Goal: Transaction & Acquisition: Purchase product/service

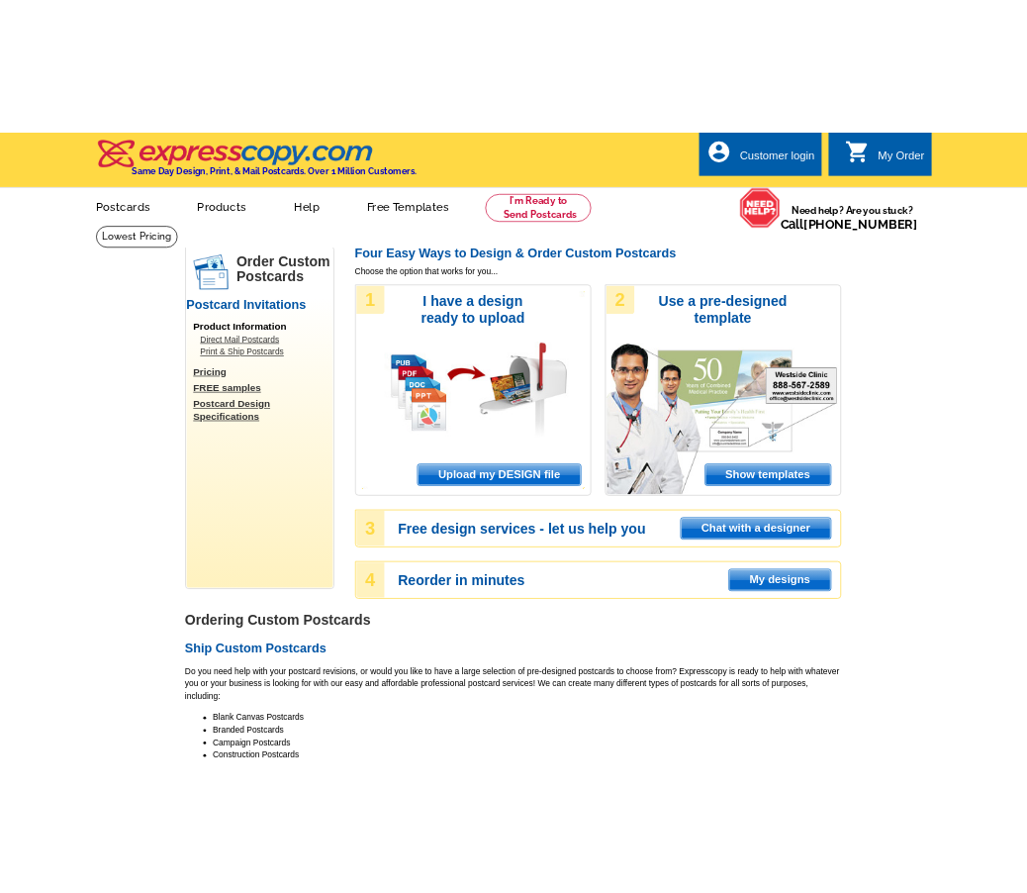
scroll to position [99, 0]
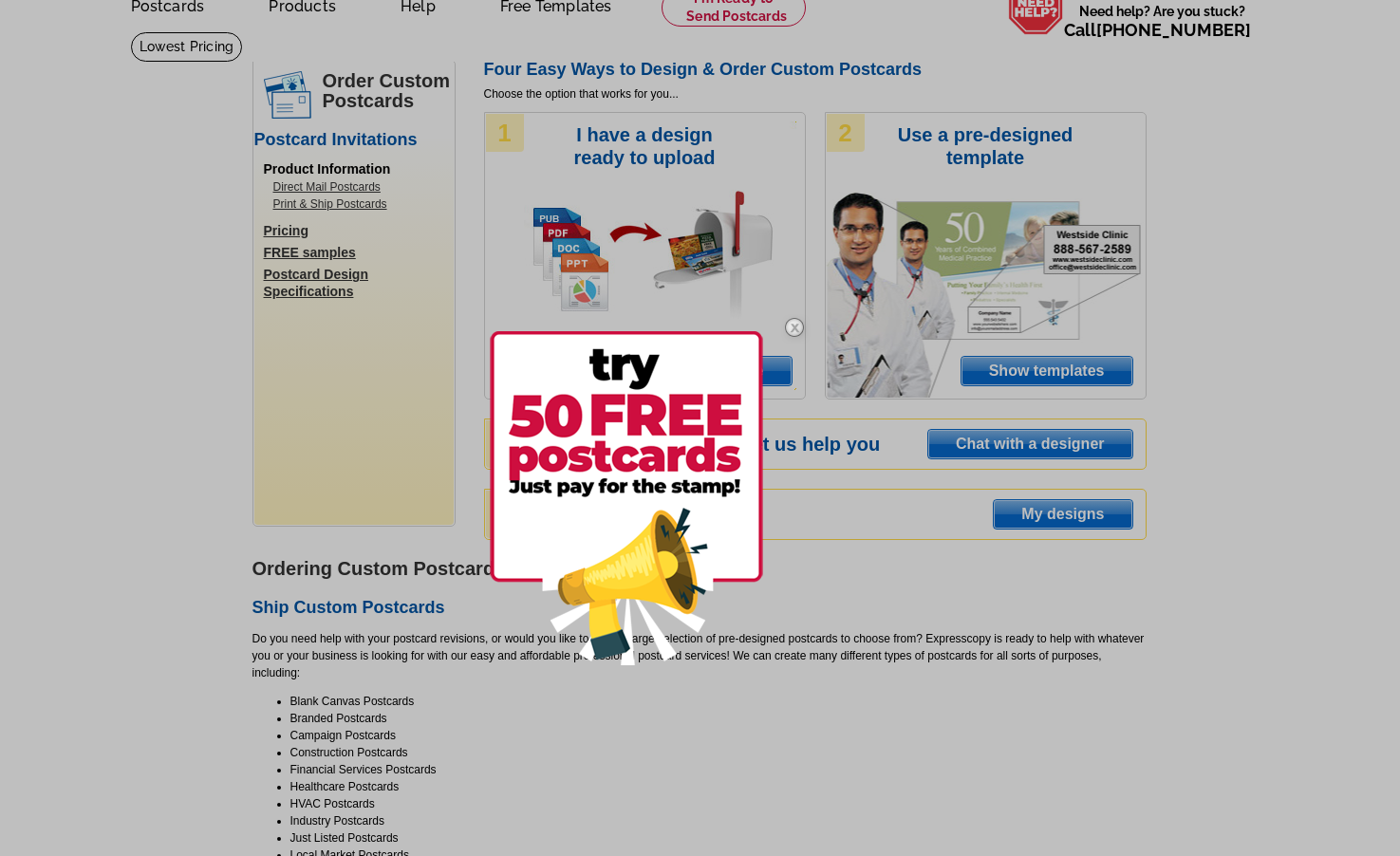
click at [793, 331] on img at bounding box center [794, 327] width 55 height 55
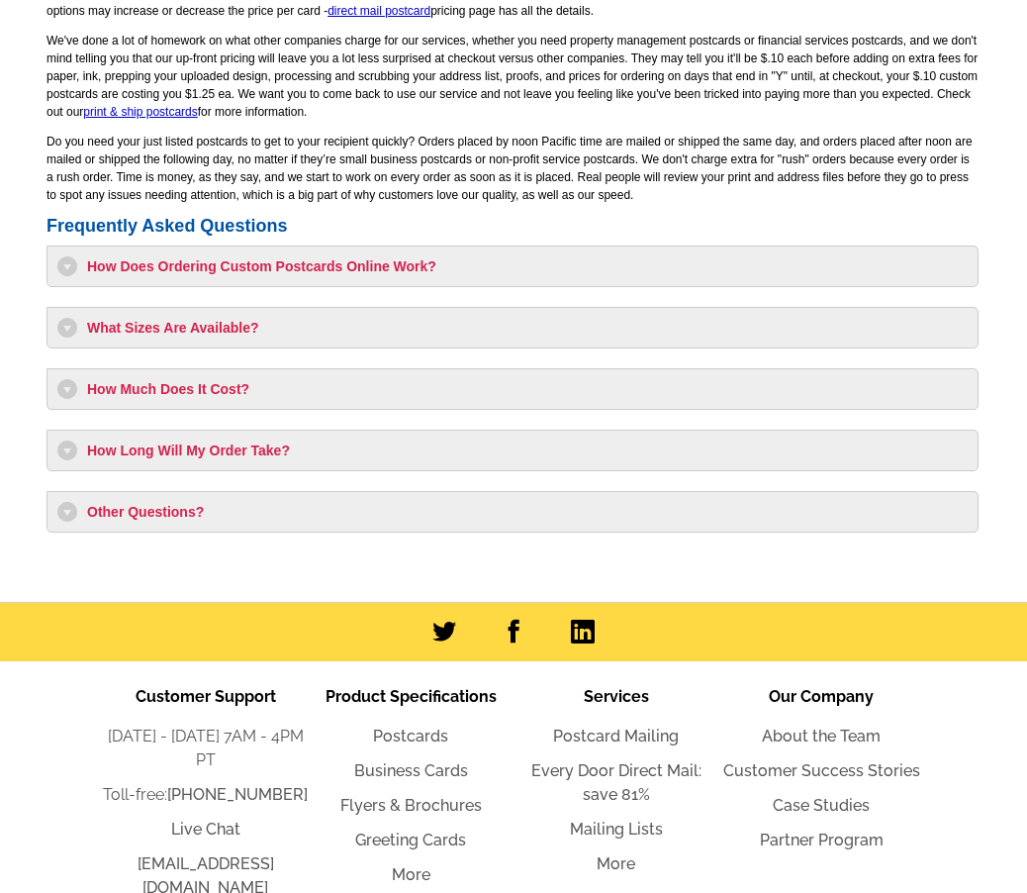
scroll to position [1700, 0]
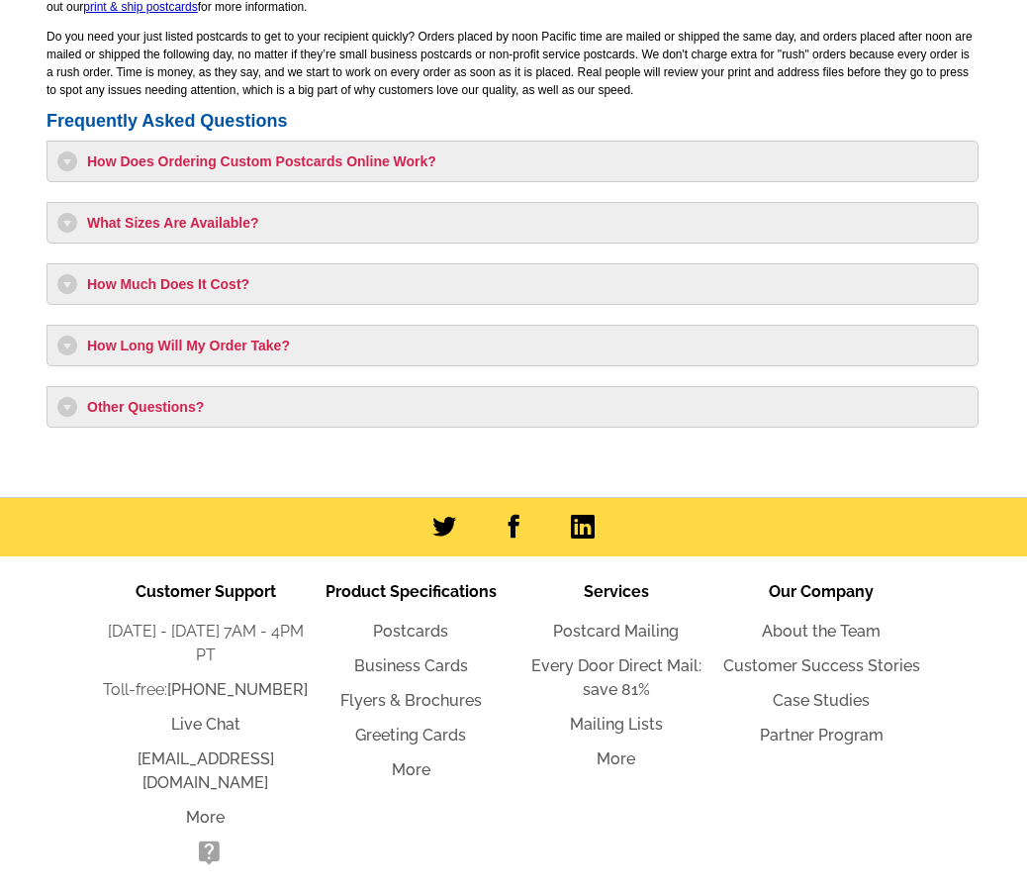
click at [77, 403] on h3 "Other Questions?" at bounding box center [512, 407] width 910 height 20
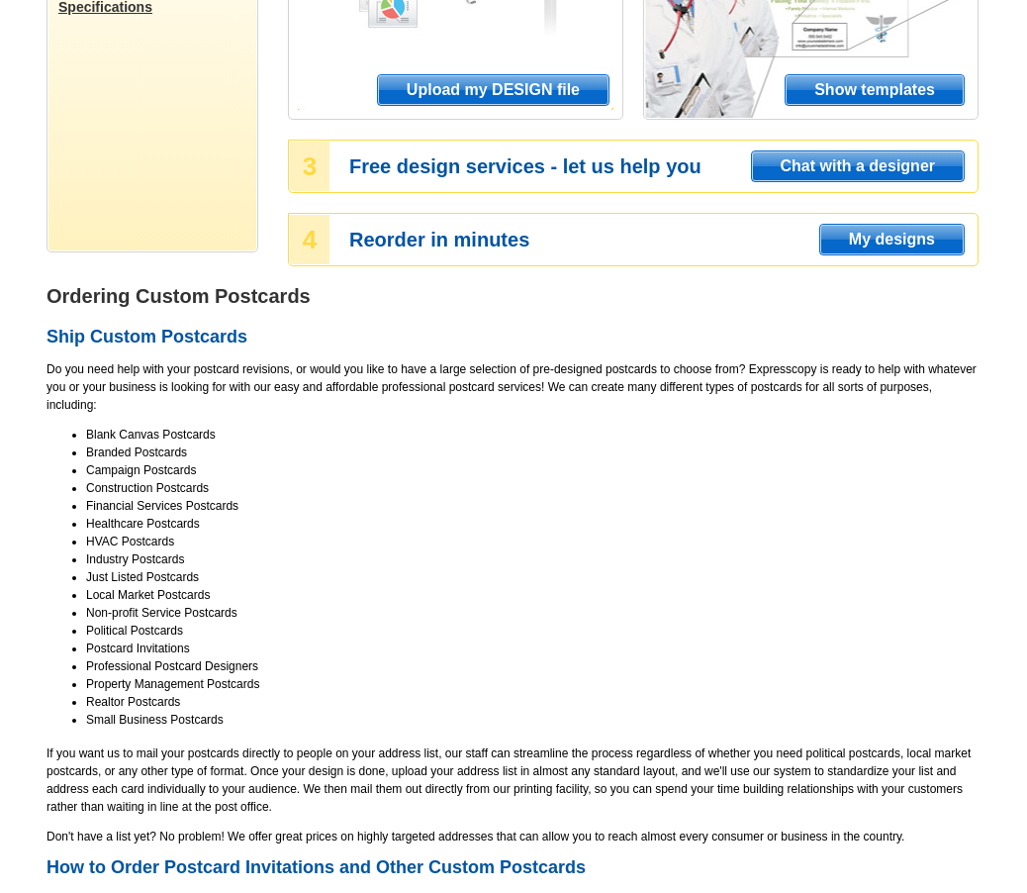
scroll to position [0, 0]
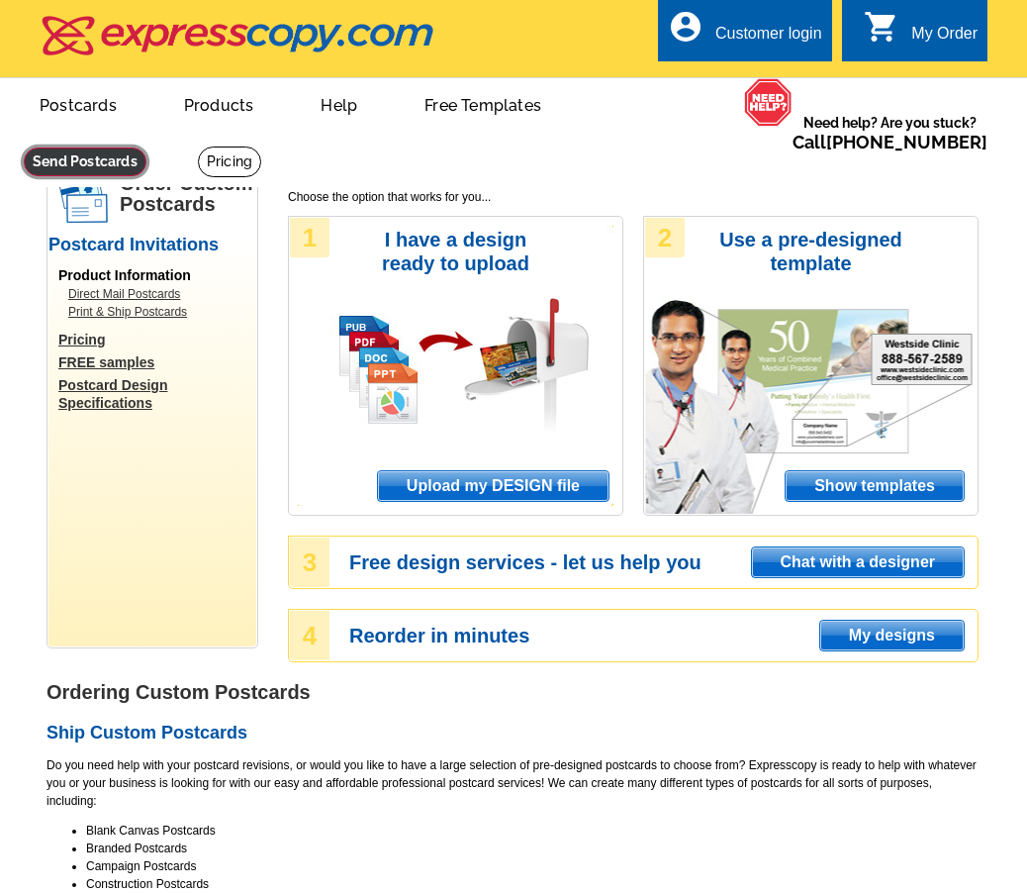
click at [83, 161] on link at bounding box center [85, 161] width 123 height 29
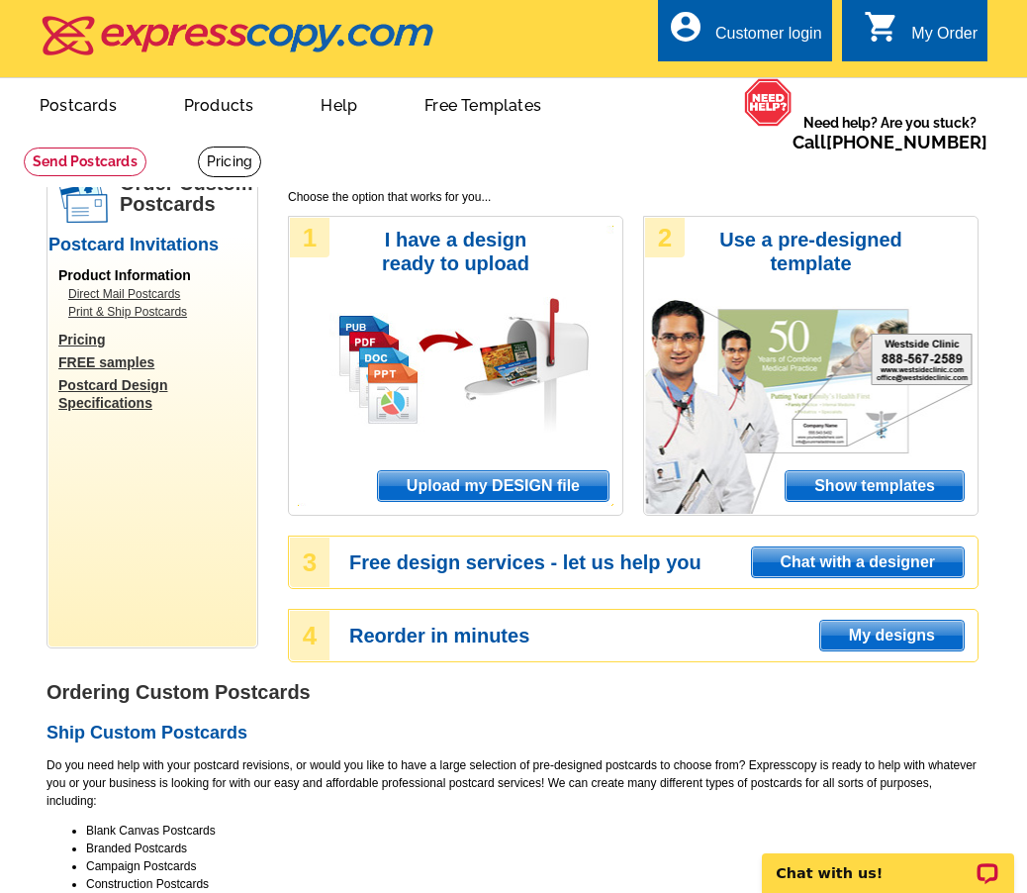
scroll to position [99, 0]
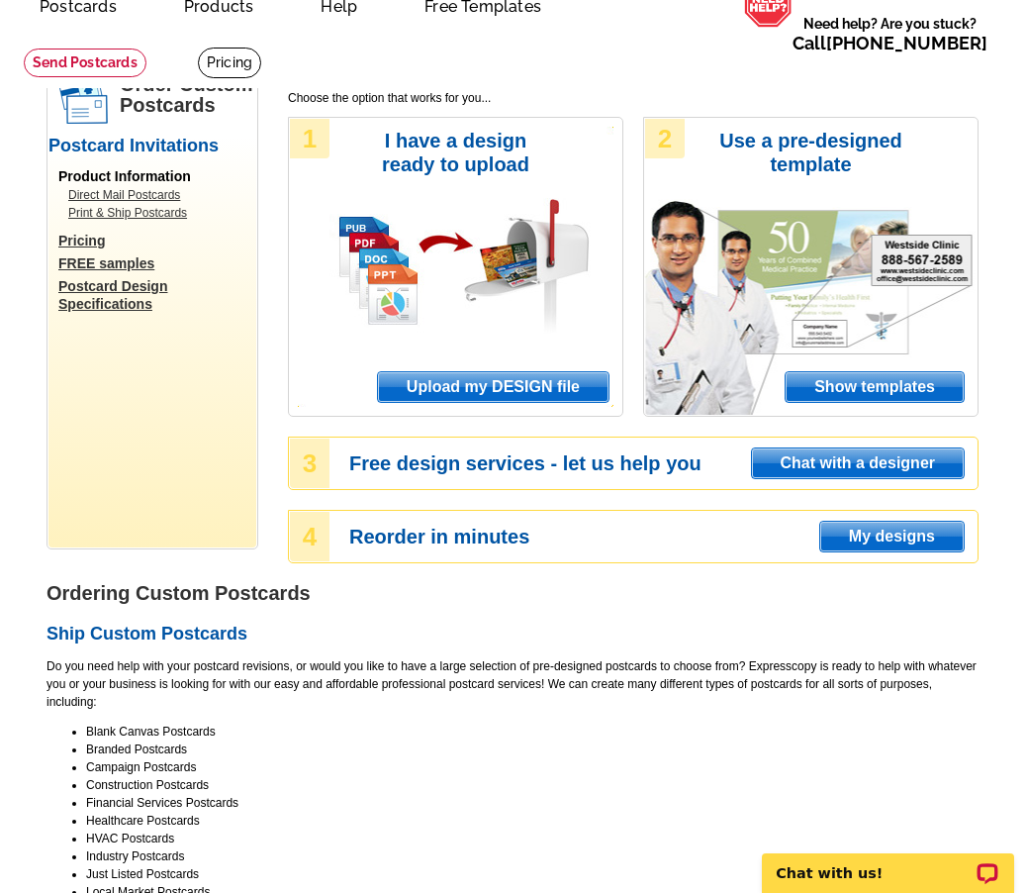
click at [916, 394] on span "Show templates" at bounding box center [875, 387] width 178 height 30
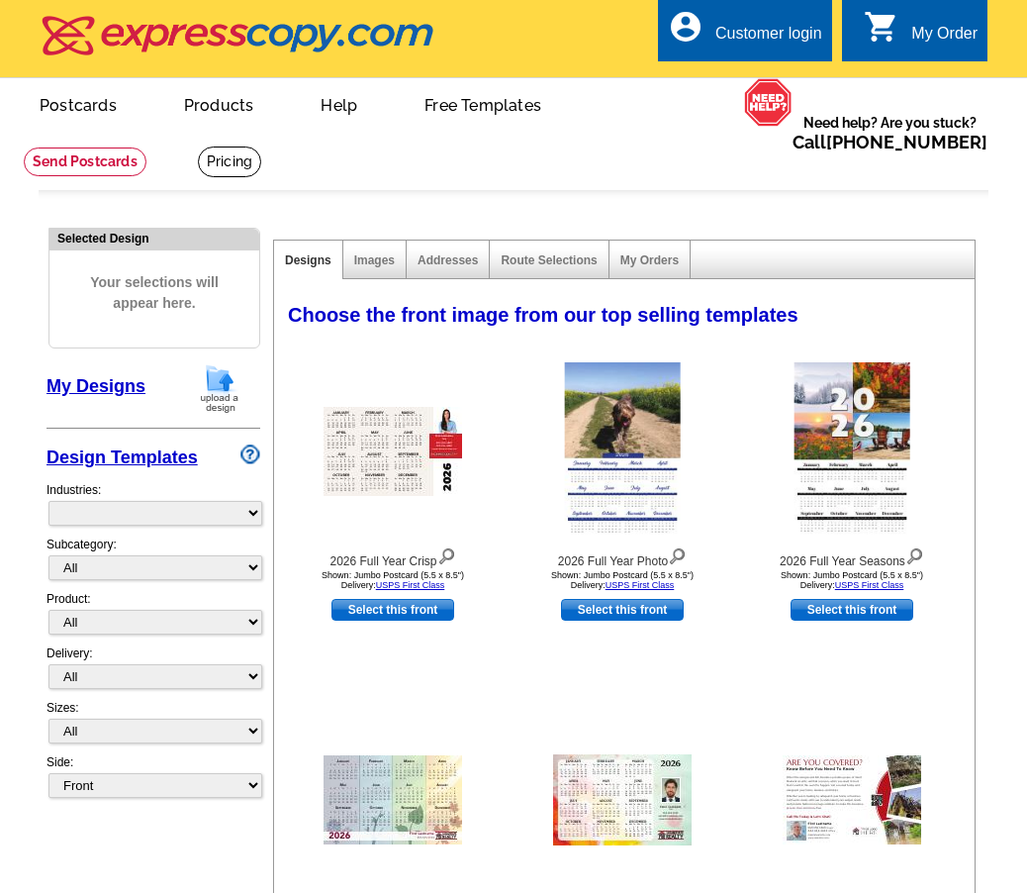
select select "971"
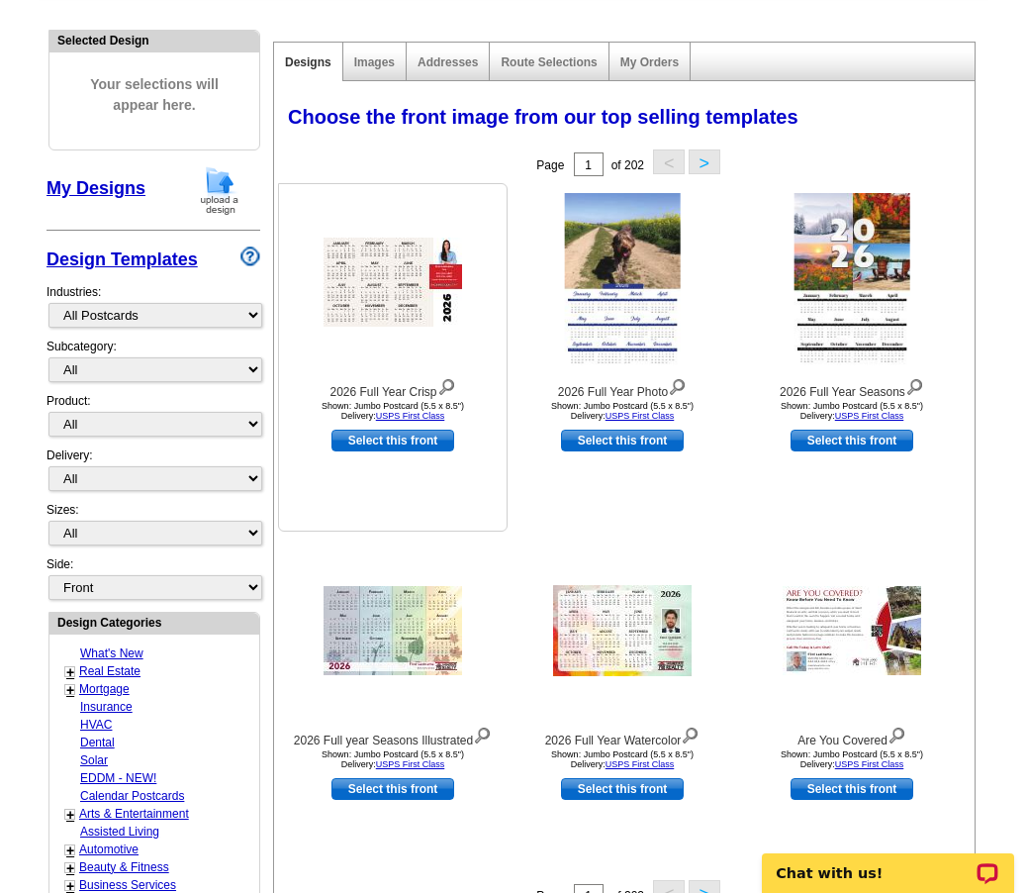
scroll to position [396, 0]
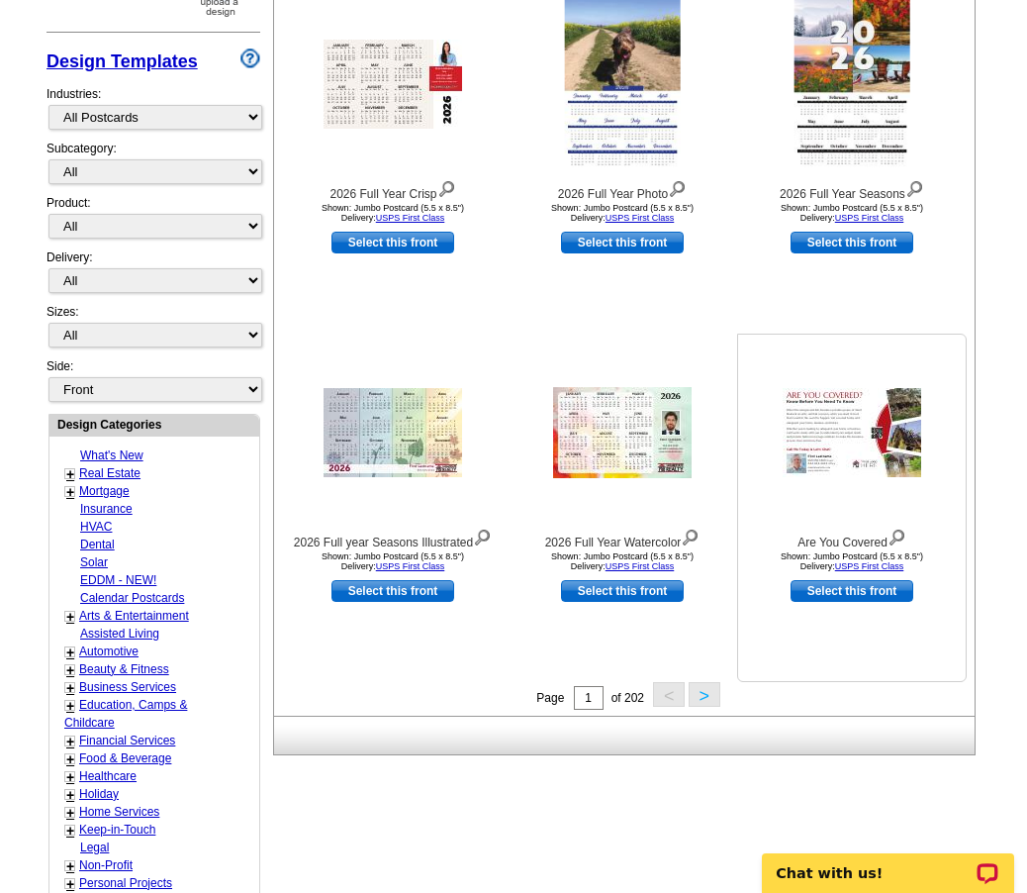
click at [871, 431] on img at bounding box center [852, 432] width 139 height 89
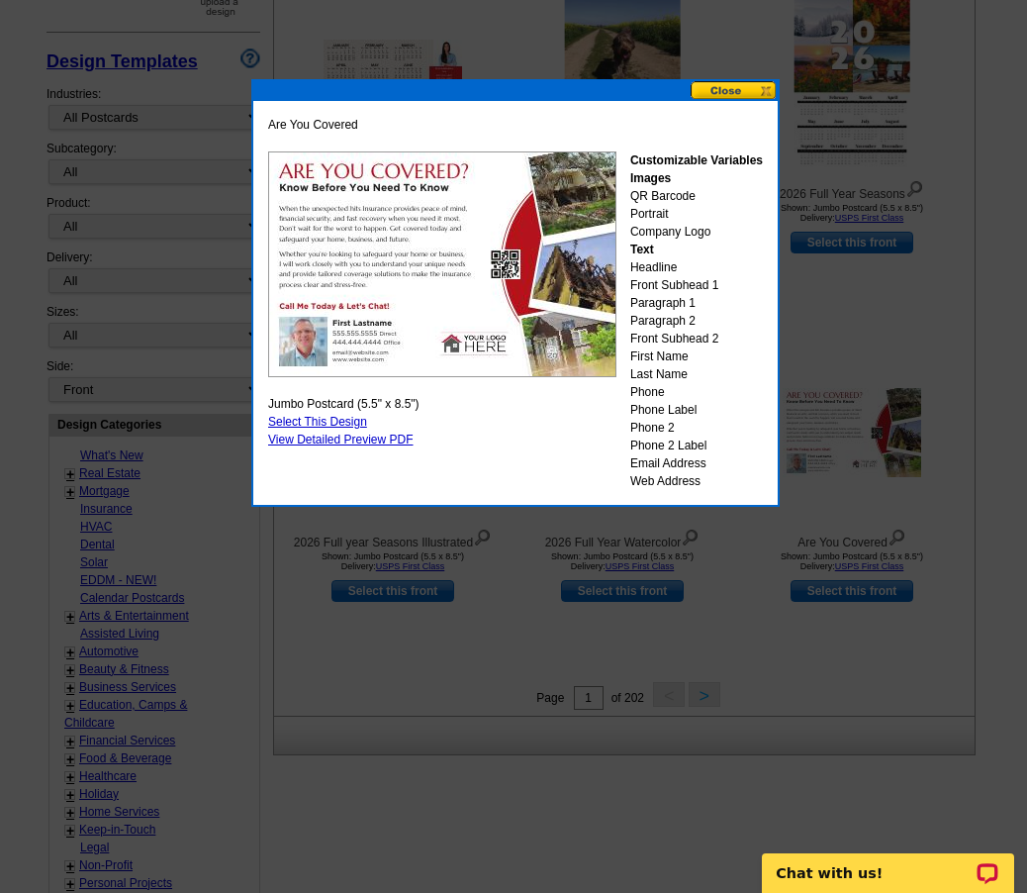
click at [732, 89] on button at bounding box center [734, 90] width 87 height 19
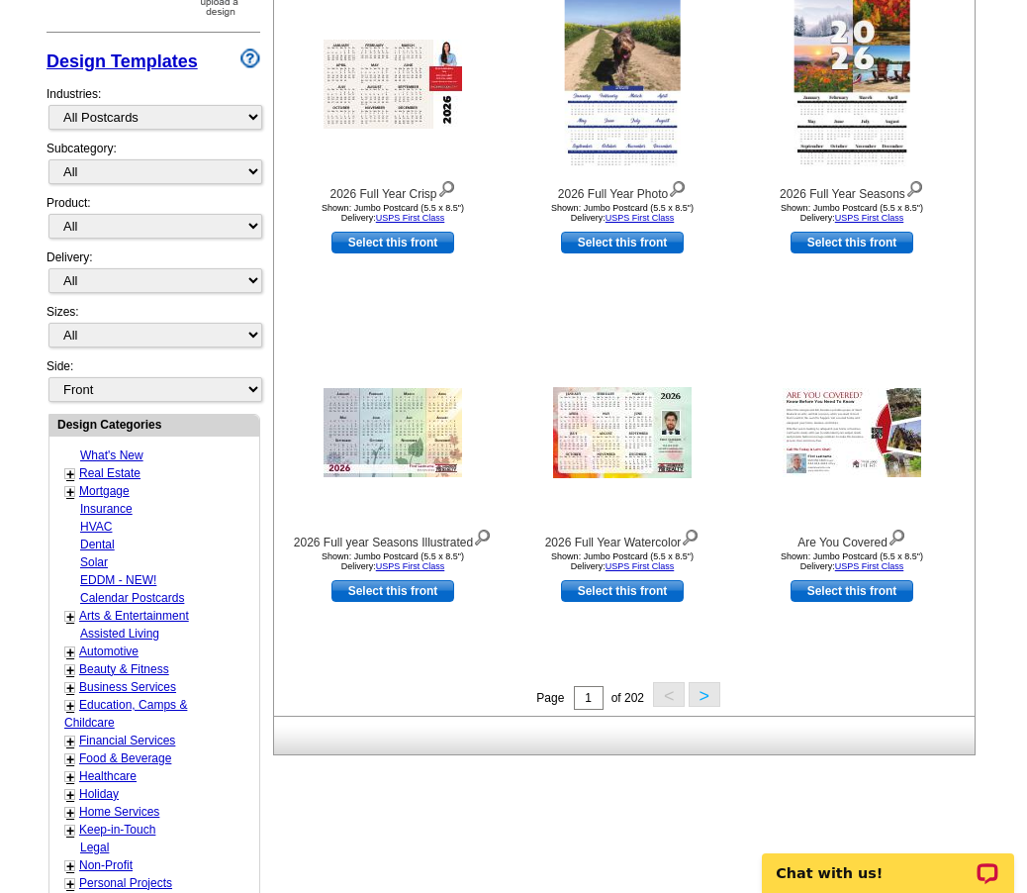
click at [708, 694] on button ">" at bounding box center [705, 694] width 32 height 25
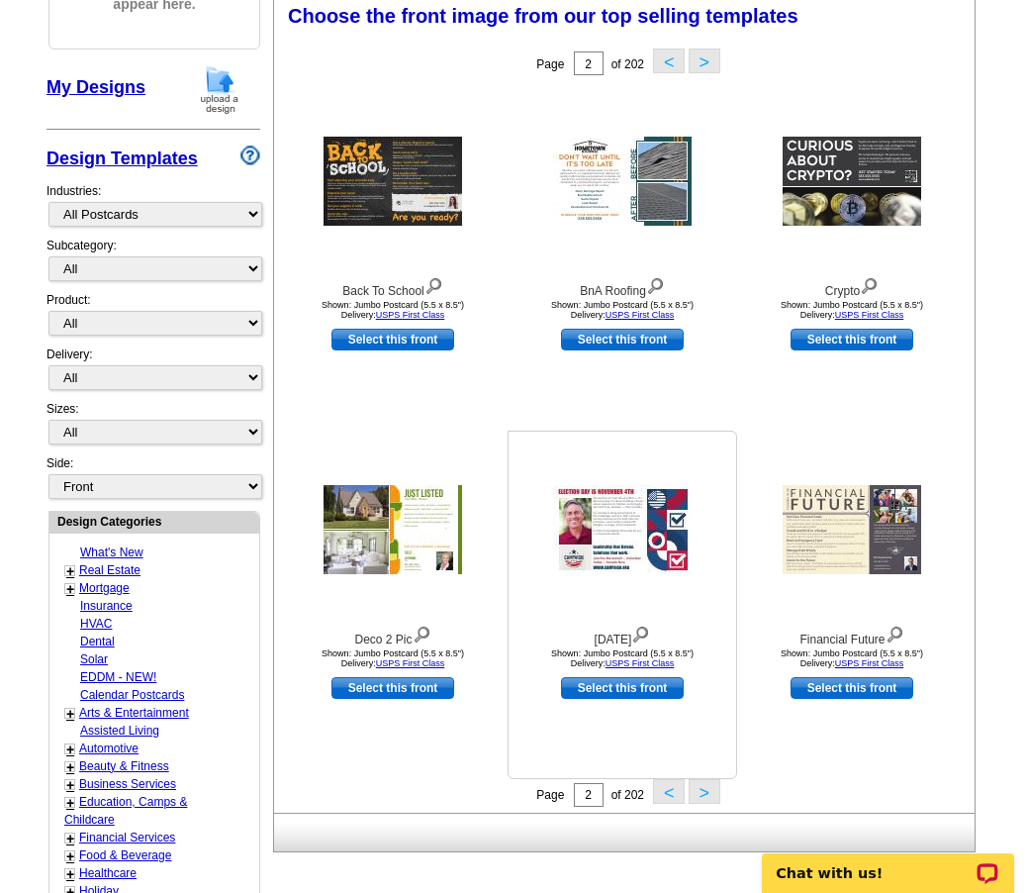
scroll to position [293, 0]
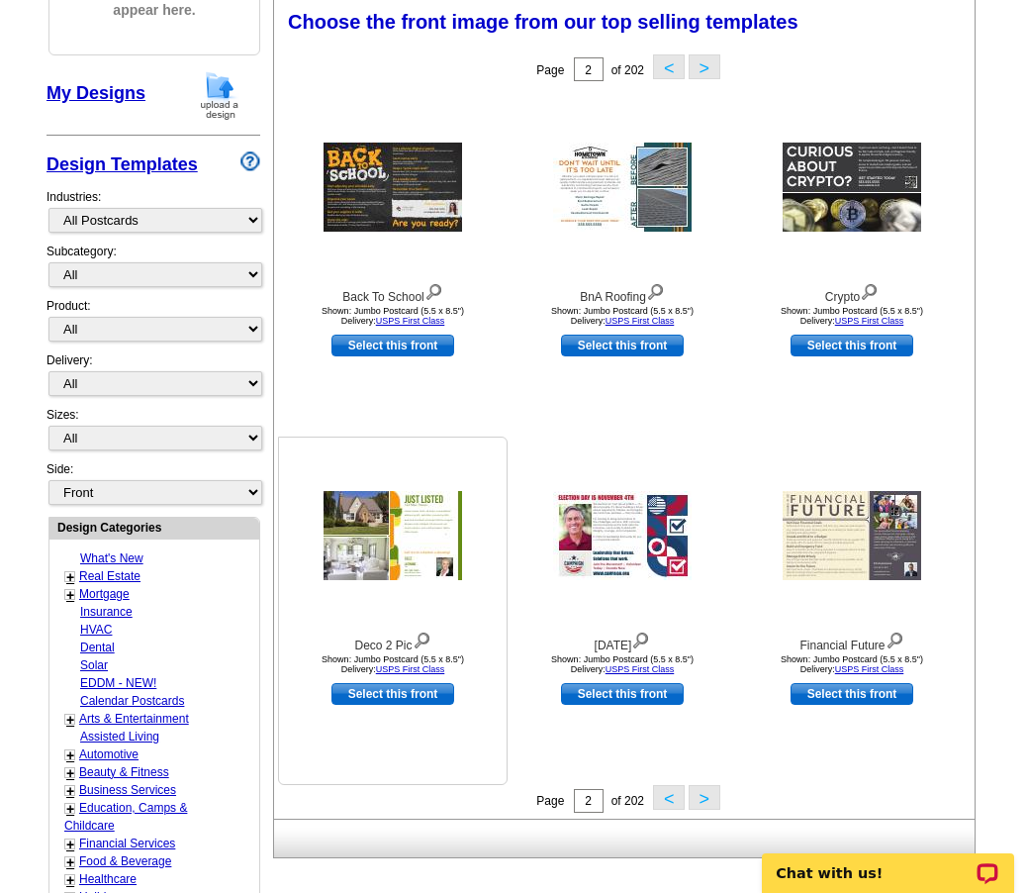
click at [379, 524] on img at bounding box center [393, 535] width 139 height 89
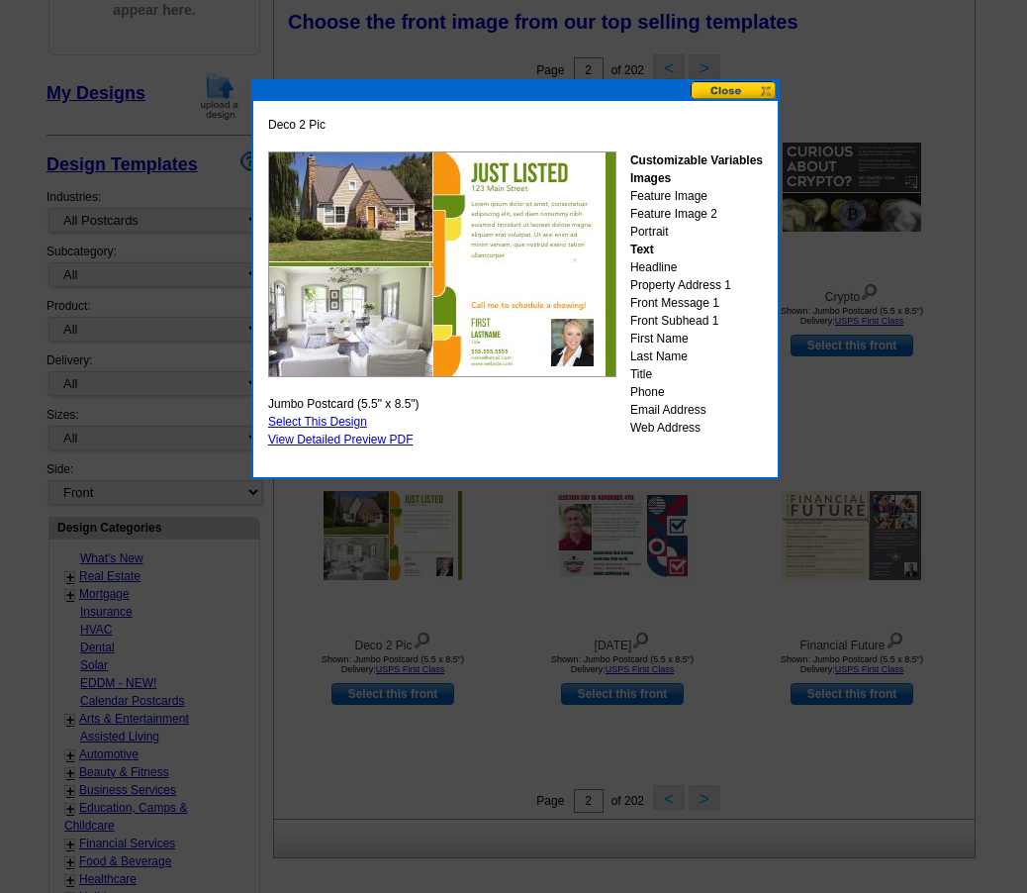
click at [339, 418] on link "Select This Design" at bounding box center [317, 422] width 99 height 14
select select "2"
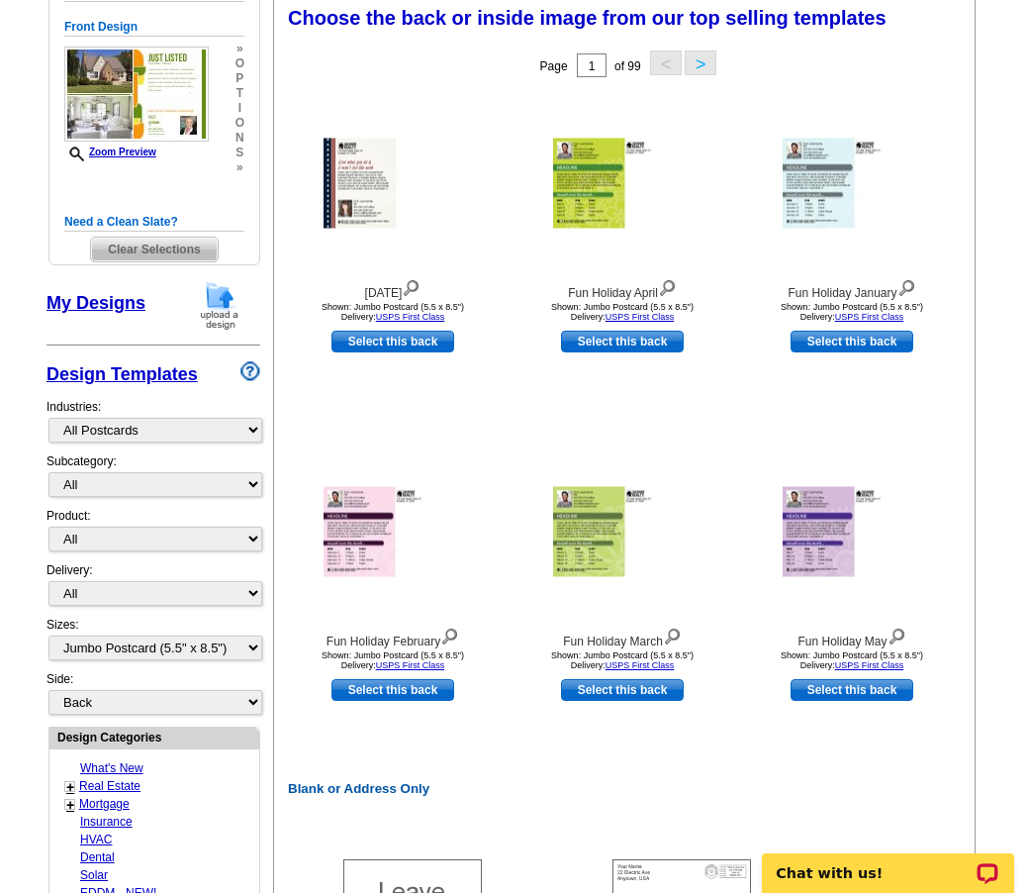
scroll to position [594, 0]
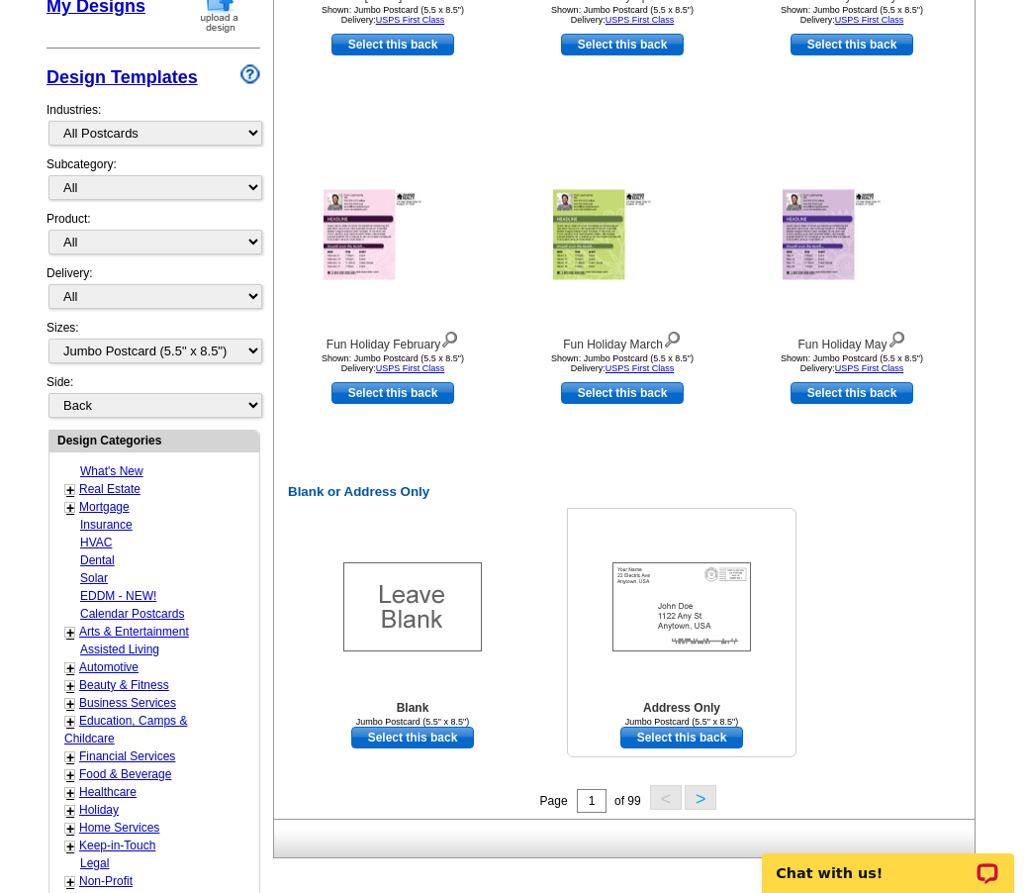
click at [714, 740] on link "Select this back" at bounding box center [681, 737] width 123 height 22
select select "front"
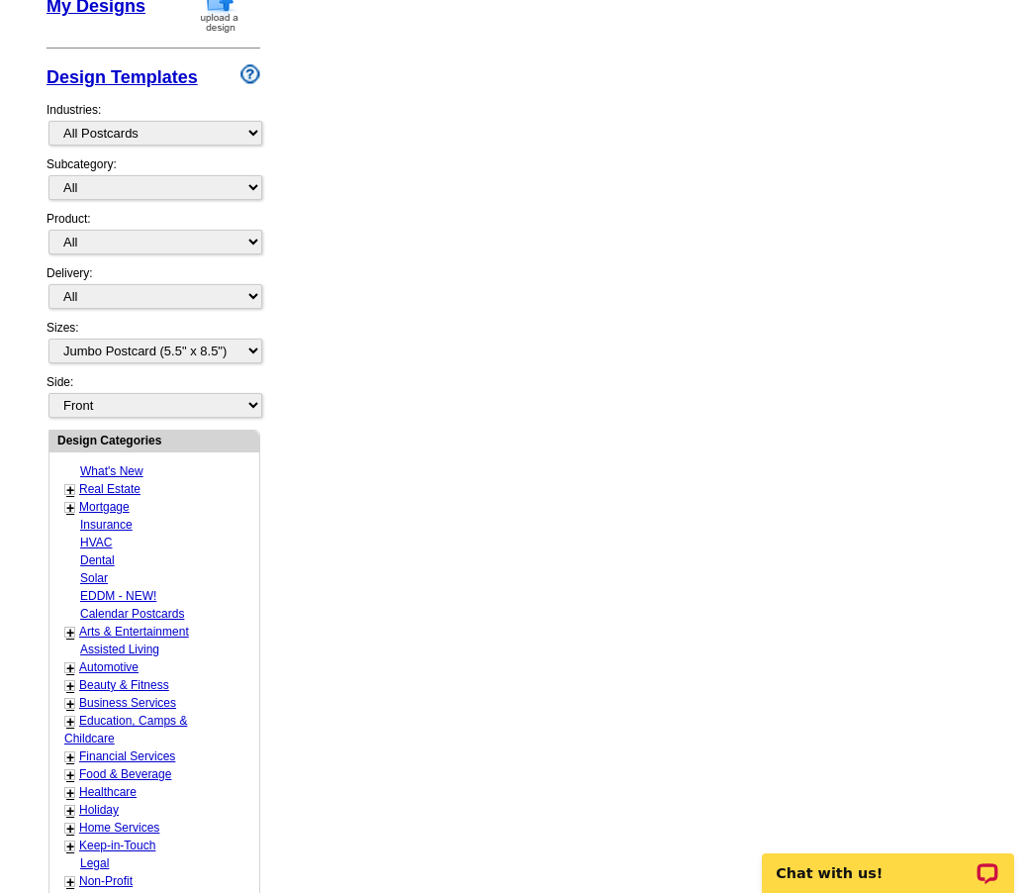
scroll to position [0, 0]
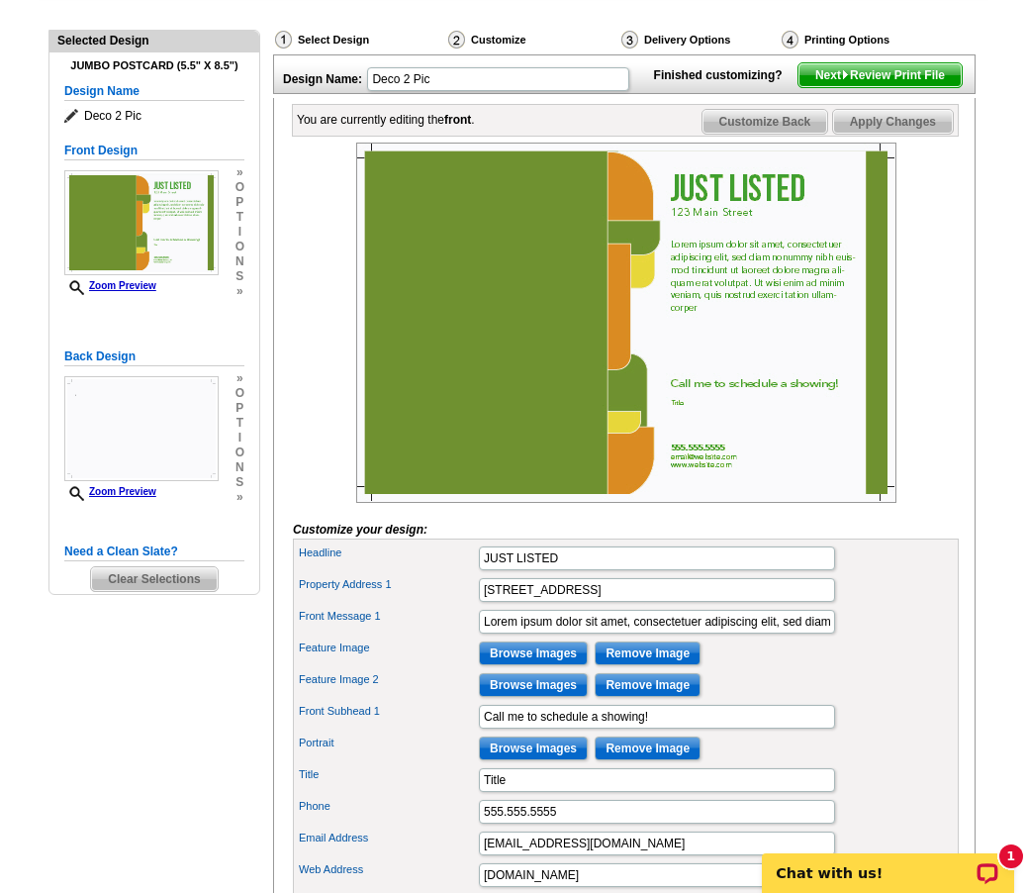
scroll to position [99, 0]
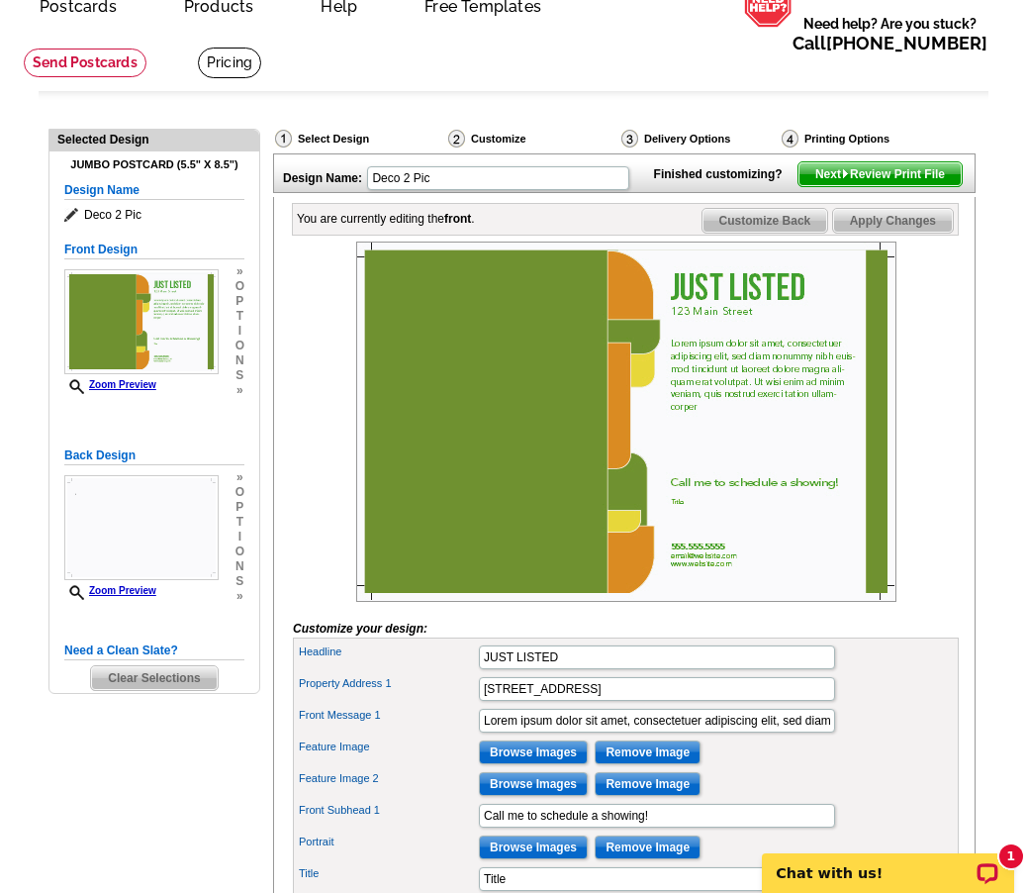
click at [934, 186] on span "Next Review Print File" at bounding box center [880, 174] width 163 height 24
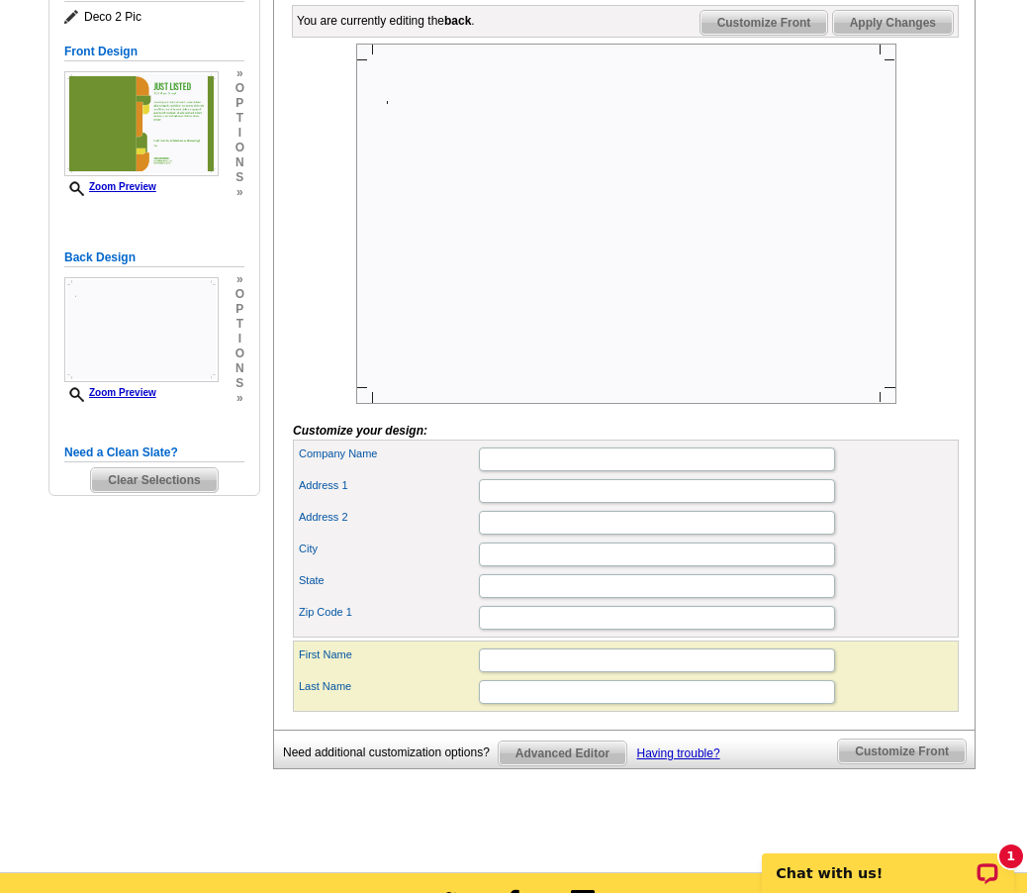
scroll to position [0, 0]
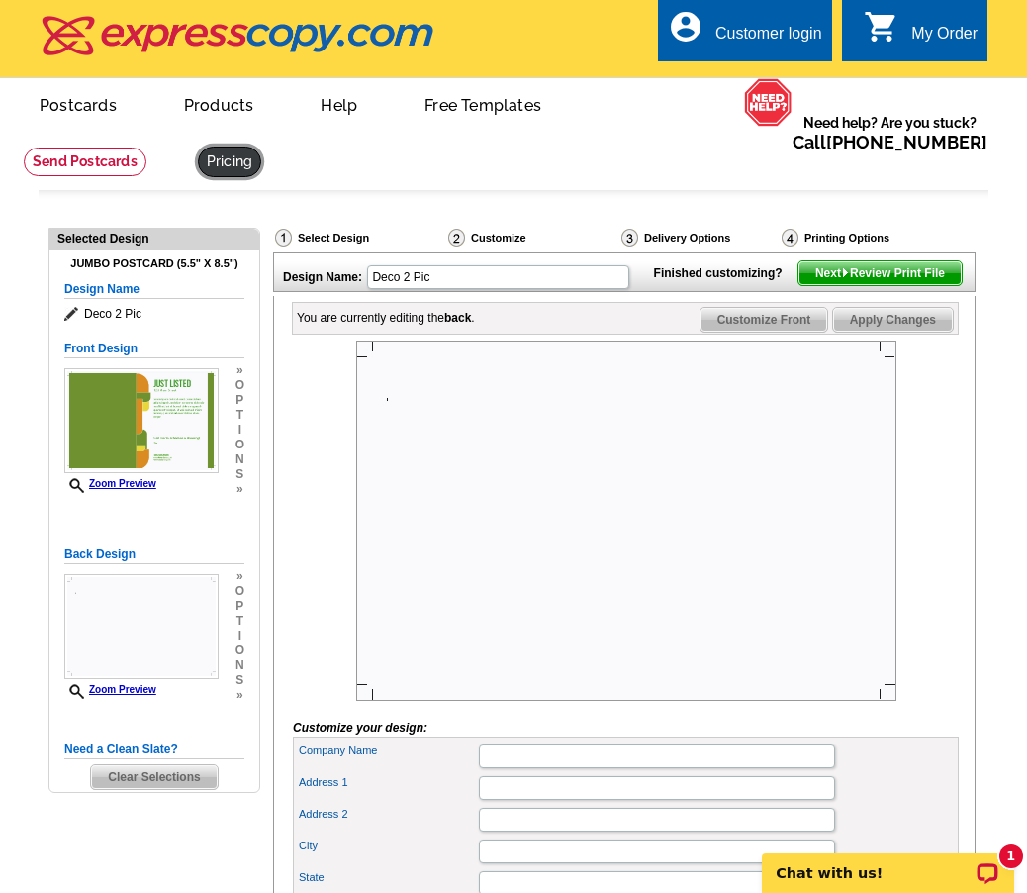
click at [229, 160] on link at bounding box center [229, 161] width 63 height 31
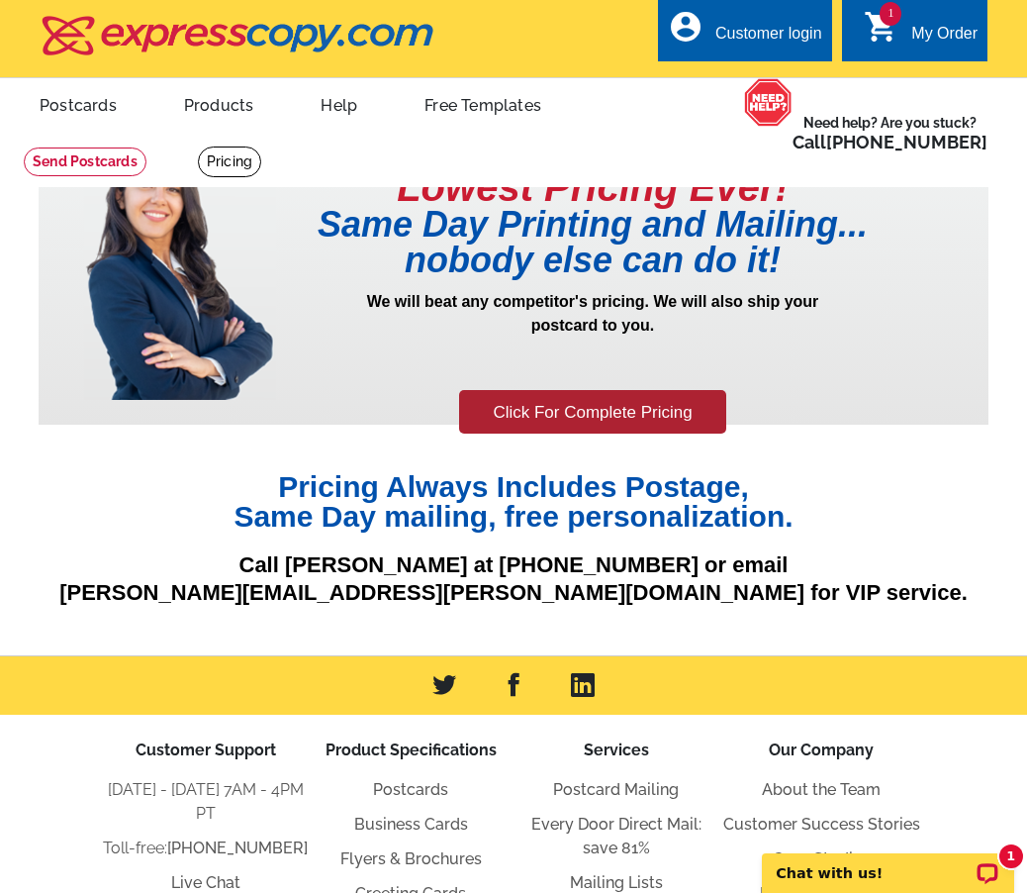
scroll to position [198, 0]
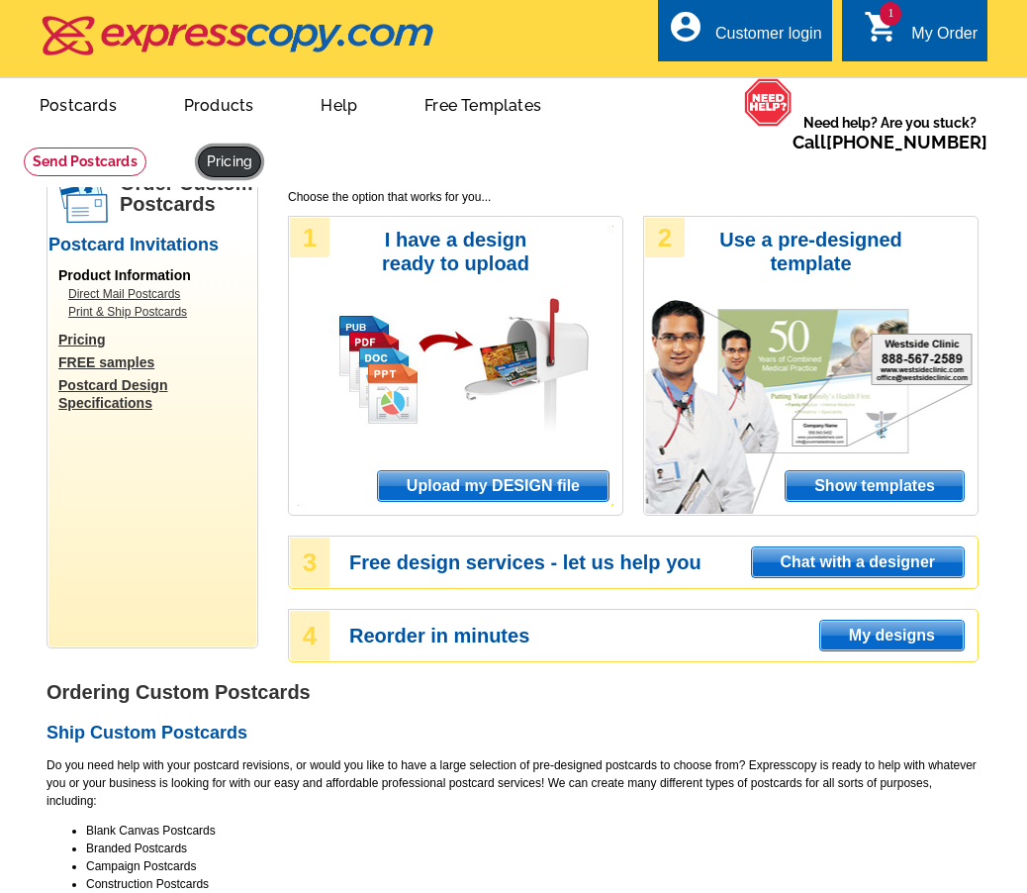
click at [246, 161] on link at bounding box center [229, 161] width 63 height 31
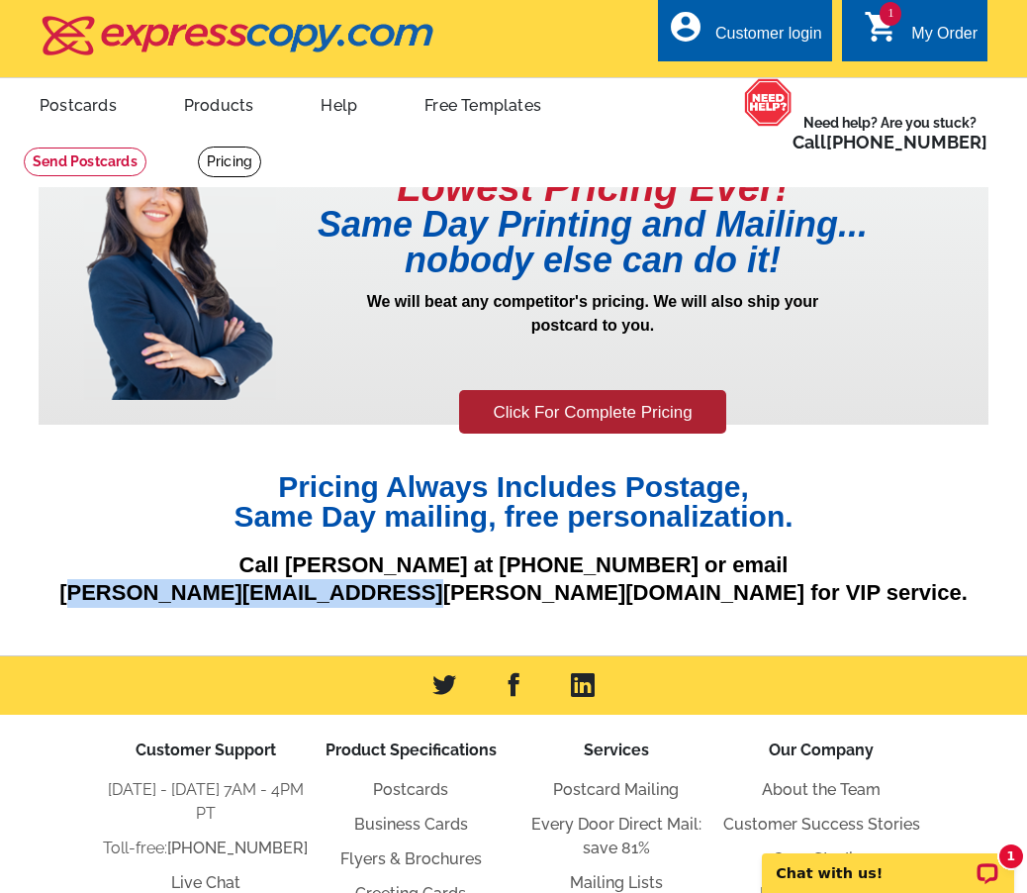
drag, startPoint x: 271, startPoint y: 596, endPoint x: 596, endPoint y: 592, distance: 324.6
click at [596, 592] on p "Call [PERSON_NAME] at [PHONE_NUMBER] or email [PERSON_NAME][EMAIL_ADDRESS][PERS…" at bounding box center [514, 579] width 950 height 56
copy p "[PERSON_NAME][EMAIL_ADDRESS][PERSON_NAME][DOMAIN_NAME]"
